Goal: Task Accomplishment & Management: Use online tool/utility

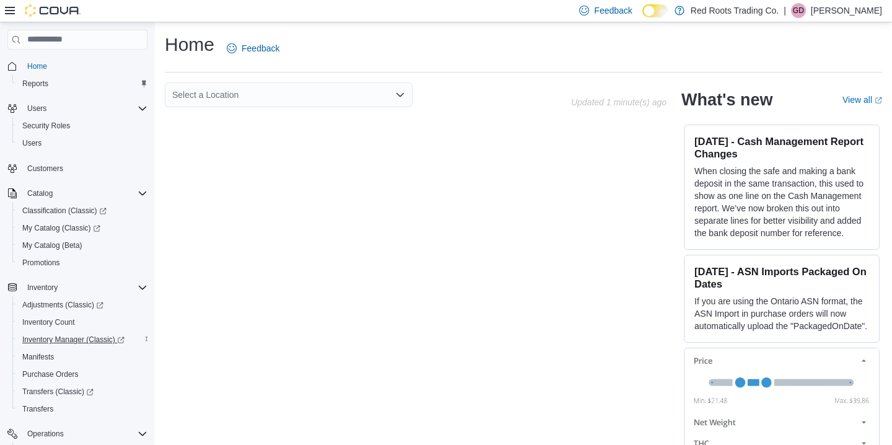
scroll to position [130, 0]
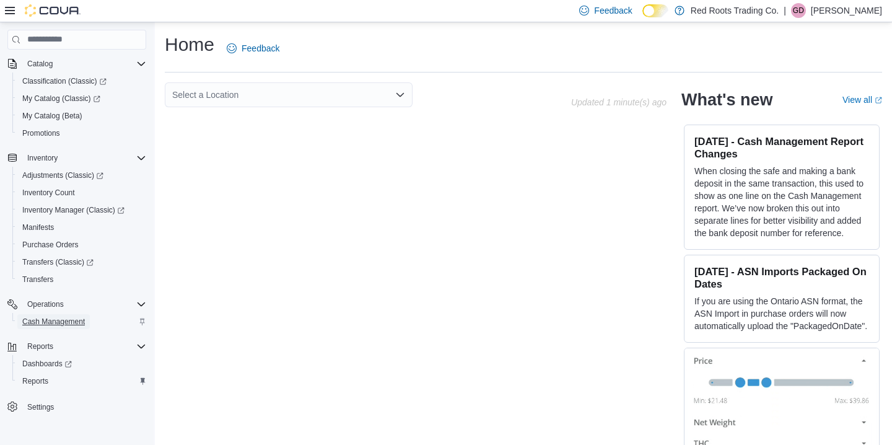
click at [56, 320] on span "Cash Management" at bounding box center [53, 322] width 63 height 10
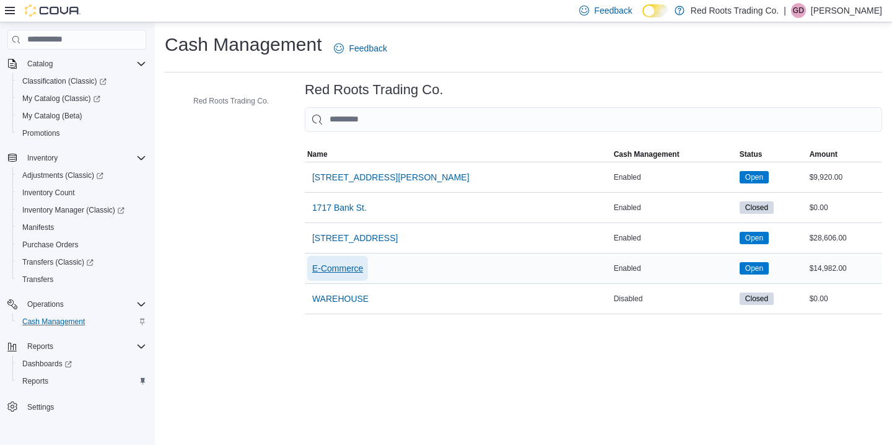
click at [353, 268] on span "E-Commerce" at bounding box center [337, 268] width 51 height 12
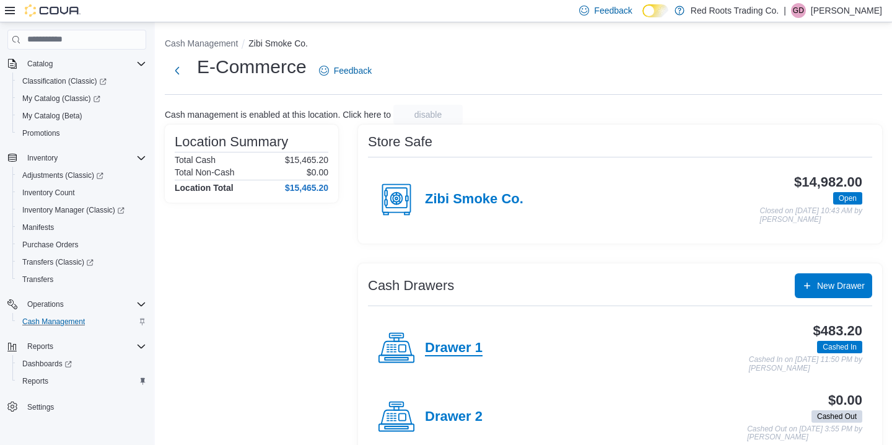
click at [444, 351] on h4 "Drawer 1" at bounding box center [454, 348] width 58 height 16
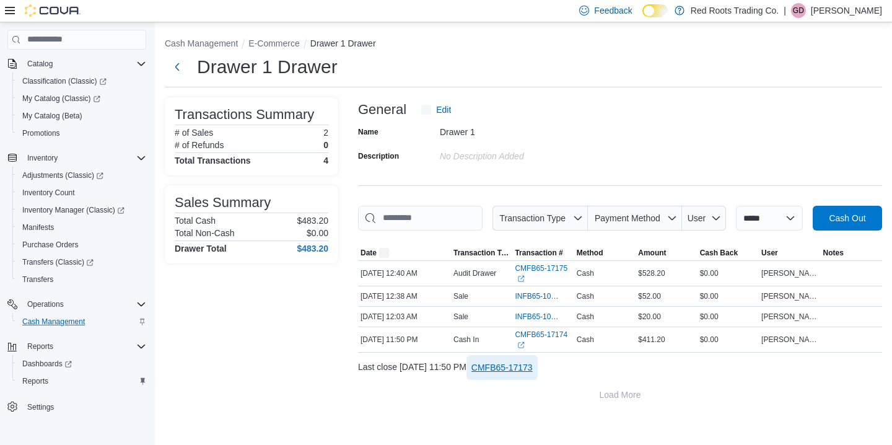
click at [533, 374] on span "CMFB65-17173" at bounding box center [502, 367] width 61 height 12
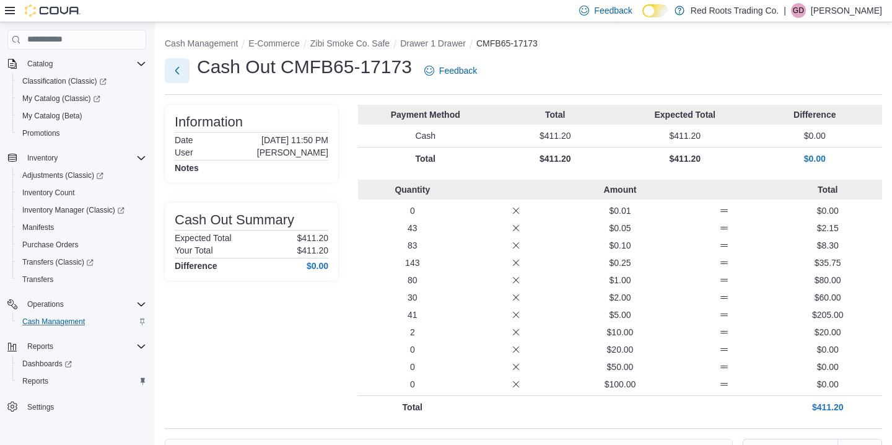
click at [180, 72] on button "Next" at bounding box center [177, 70] width 25 height 25
click at [176, 71] on div "Cash Management E-Commerce Zibi Smoke Co. Safe Drawer 1 Drawer CMFB65-17173 Cas…" at bounding box center [523, 270] width 737 height 497
click at [180, 71] on div "Cash Management E-Commerce Zibi Smoke Co. Safe Drawer 1 Drawer CMFB65-17173 Cas…" at bounding box center [523, 270] width 737 height 497
click at [178, 67] on div "Cash Management E-Commerce Zibi Smoke Co. Safe Drawer 1 Drawer CMFB65-17173 Cas…" at bounding box center [523, 270] width 737 height 497
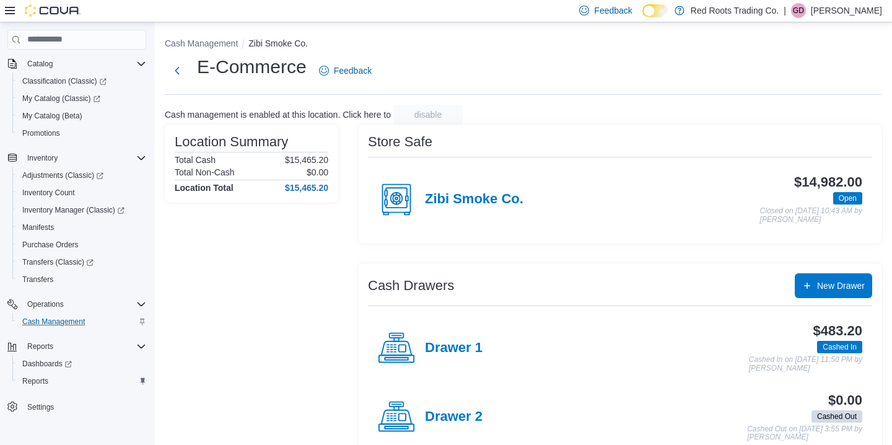
scroll to position [27, 0]
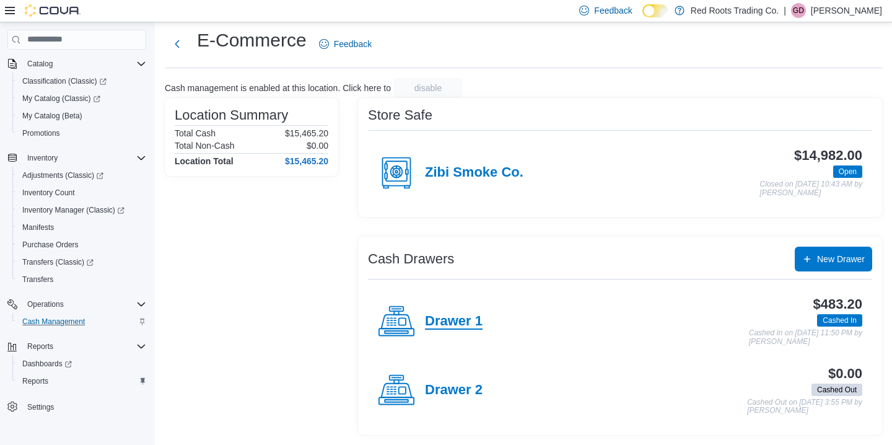
click at [448, 322] on h4 "Drawer 1" at bounding box center [454, 322] width 58 height 16
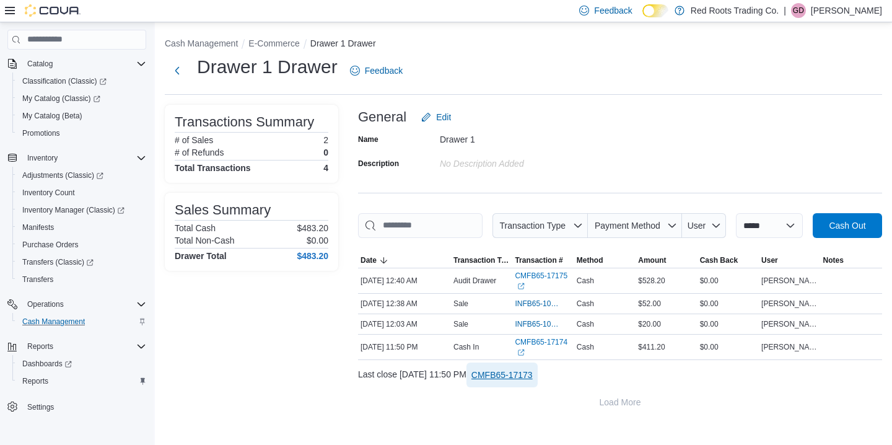
click at [533, 381] on span "CMFB65-17173" at bounding box center [502, 375] width 61 height 12
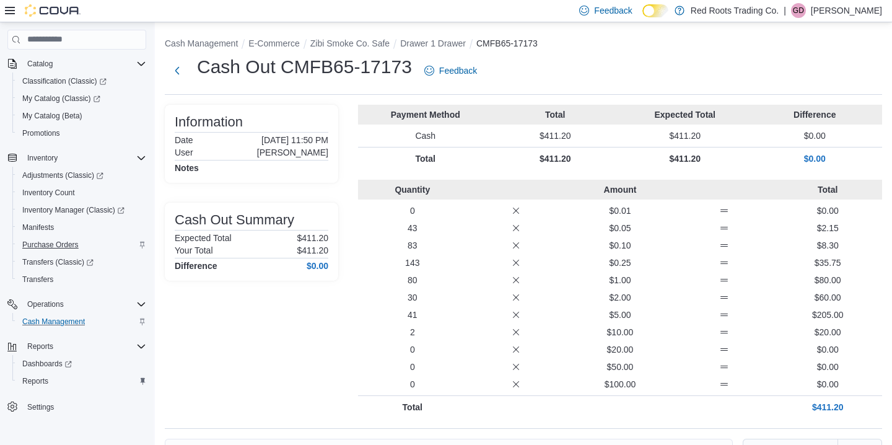
click at [824, 386] on p "$0.00" at bounding box center [827, 384] width 99 height 12
click at [822, 372] on p "$0.00" at bounding box center [827, 367] width 99 height 12
click at [829, 374] on div "Quantity Amount Total 0 $0.01 $0.00 43 $0.05 $2.15 83 $0.10 $8.30 143 $0.25 $35…" at bounding box center [620, 299] width 524 height 239
click at [693, 421] on div "Cash Management E-Commerce Zibi Smoke Co. Safe Drawer 1 Drawer CMFB65-17173 Cas…" at bounding box center [523, 270] width 737 height 497
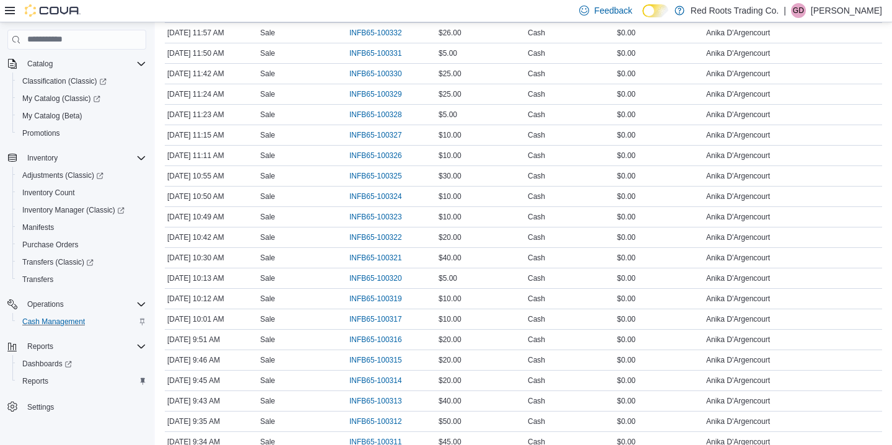
scroll to position [2039, 0]
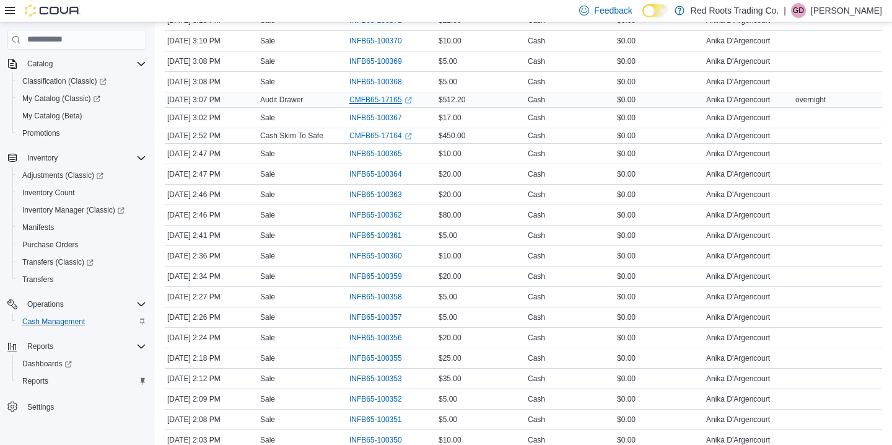
click at [374, 100] on link "CMFB65-17165 (opens in a new tab or window)" at bounding box center [381, 100] width 63 height 10
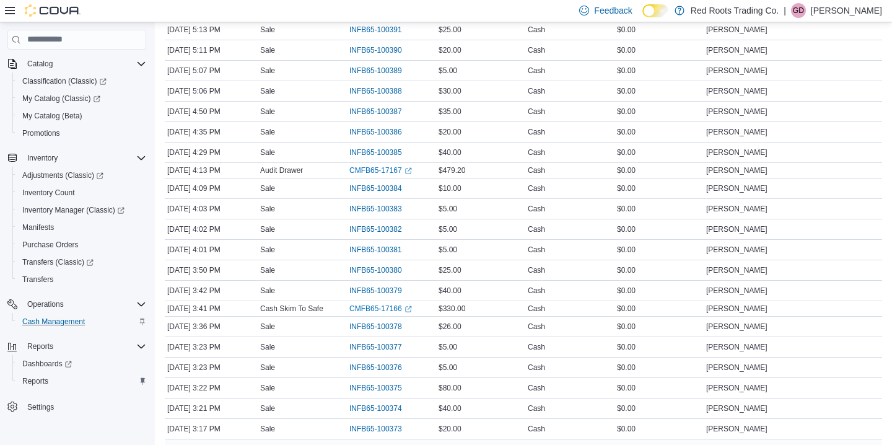
scroll to position [1585, 0]
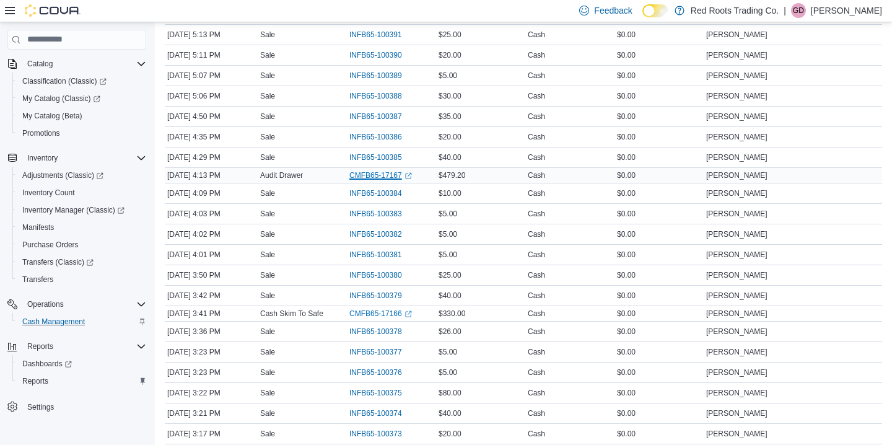
click at [394, 176] on link "CMFB65-17167 (opens in a new tab or window)" at bounding box center [381, 175] width 63 height 10
